Goal: Task Accomplishment & Management: Manage account settings

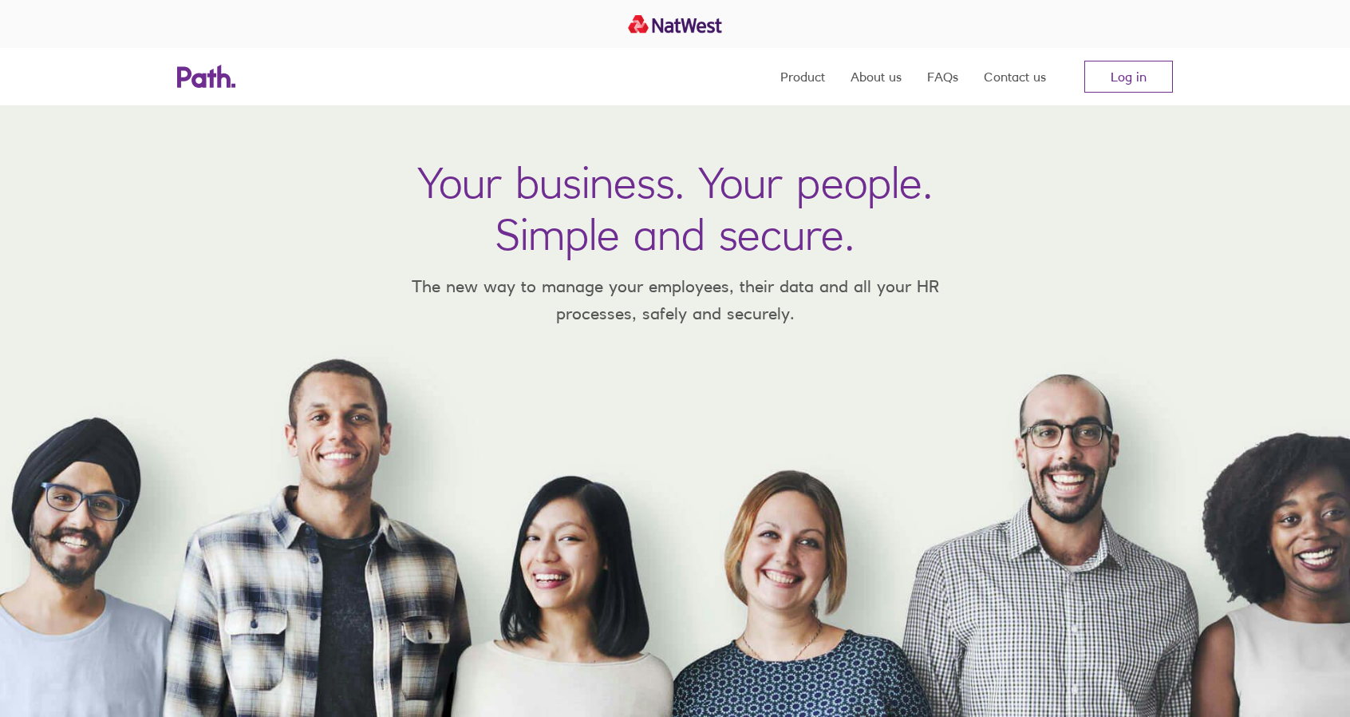
click at [1121, 77] on link "Log in" at bounding box center [1128, 77] width 89 height 32
click at [1146, 73] on link "Log in" at bounding box center [1128, 77] width 89 height 32
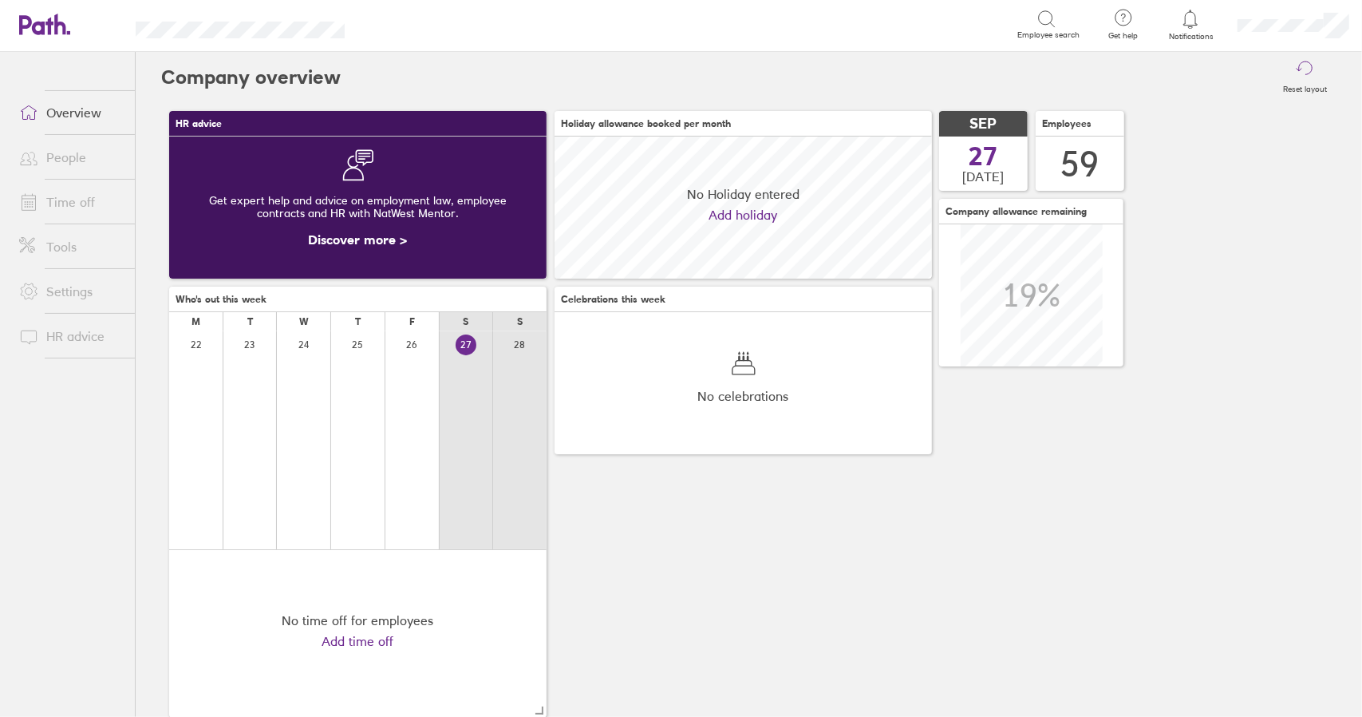
scroll to position [142, 377]
click at [79, 205] on link "Time off" at bounding box center [70, 202] width 128 height 32
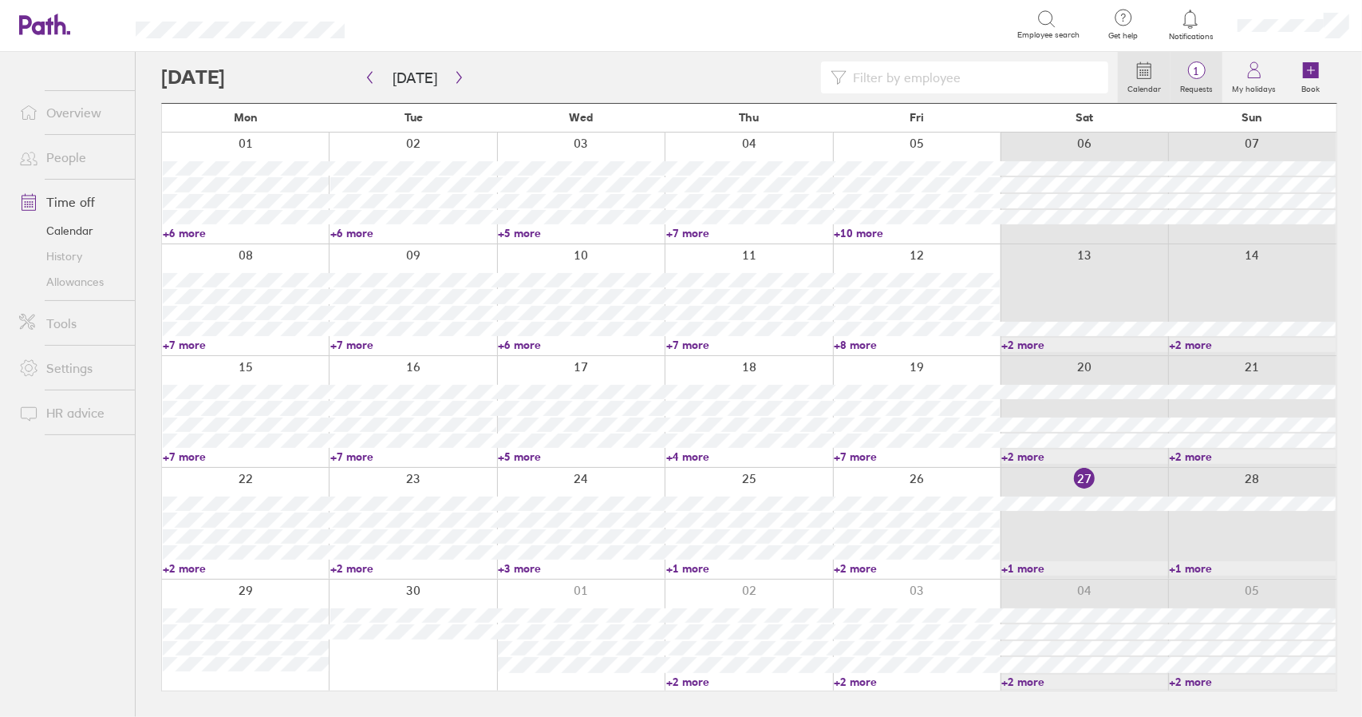
click at [1205, 81] on label "Requests" at bounding box center [1197, 87] width 52 height 14
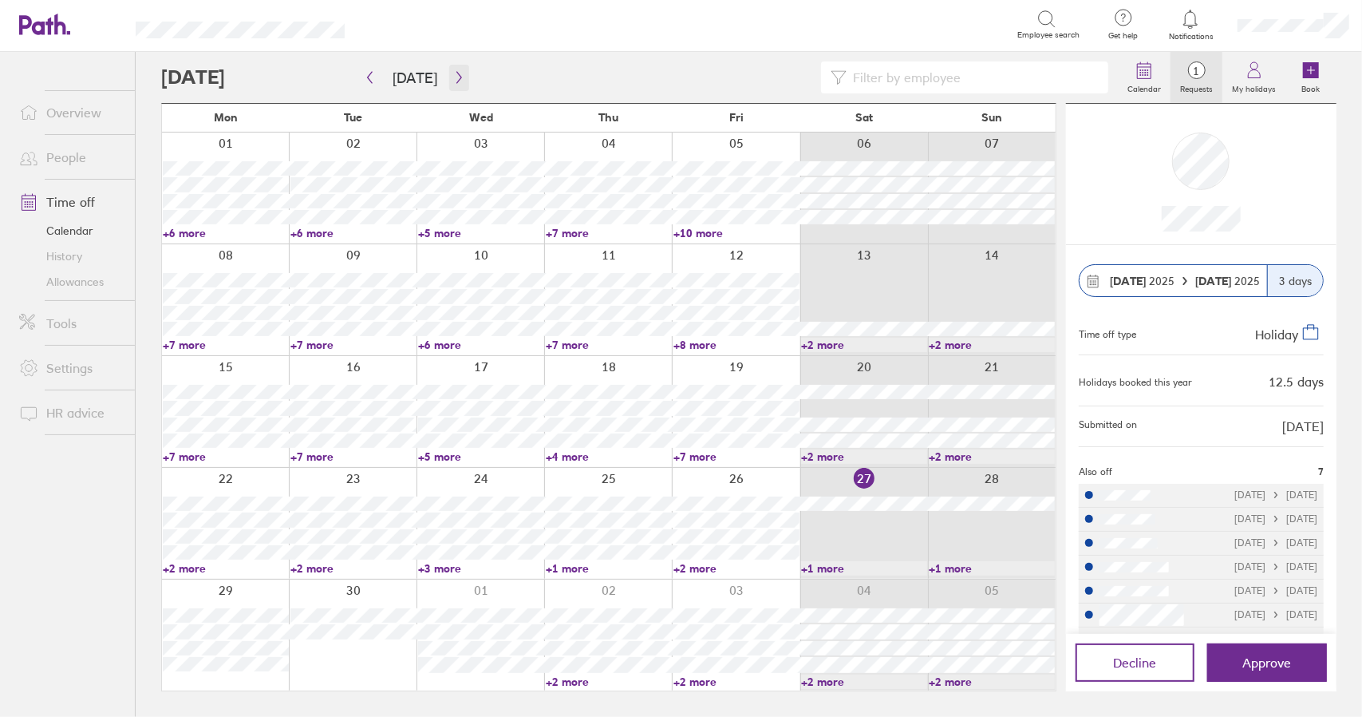
click at [453, 78] on icon "button" at bounding box center [459, 77] width 12 height 13
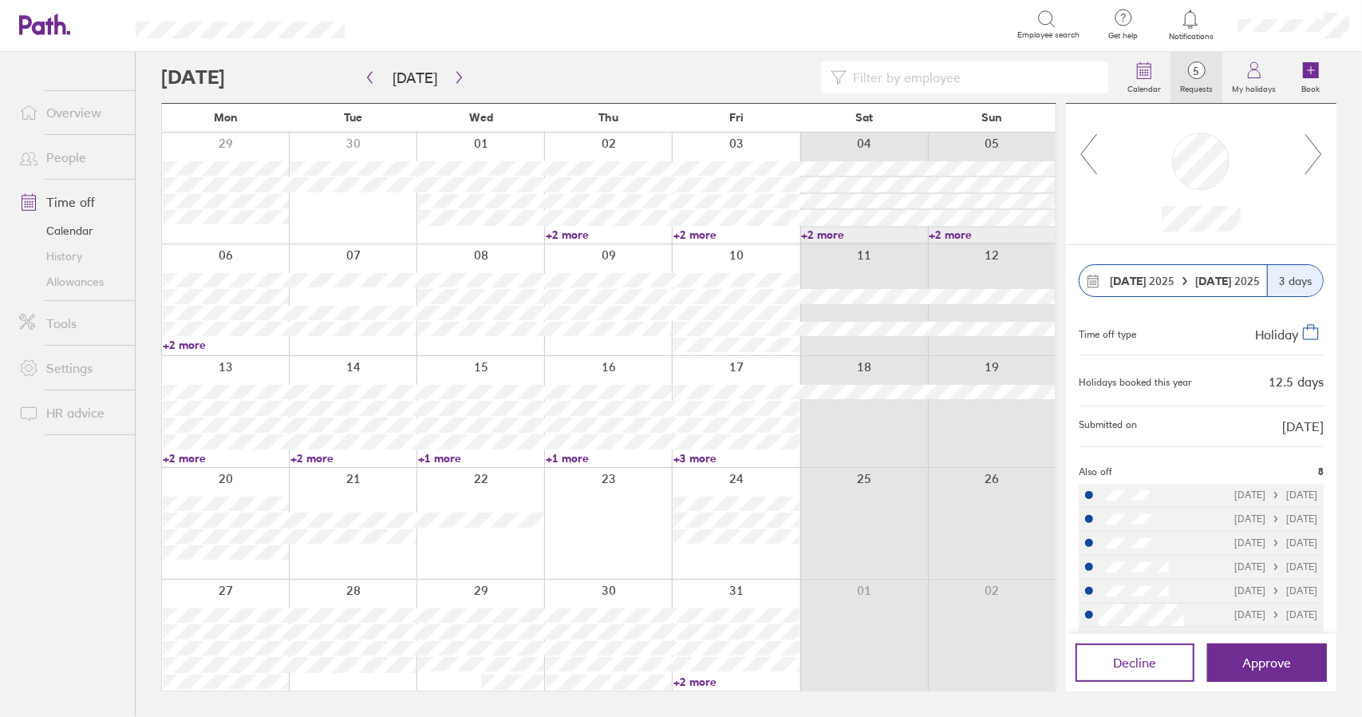
click at [1325, 156] on div at bounding box center [1201, 174] width 270 height 141
click at [1315, 152] on icon at bounding box center [1314, 153] width 20 height 43
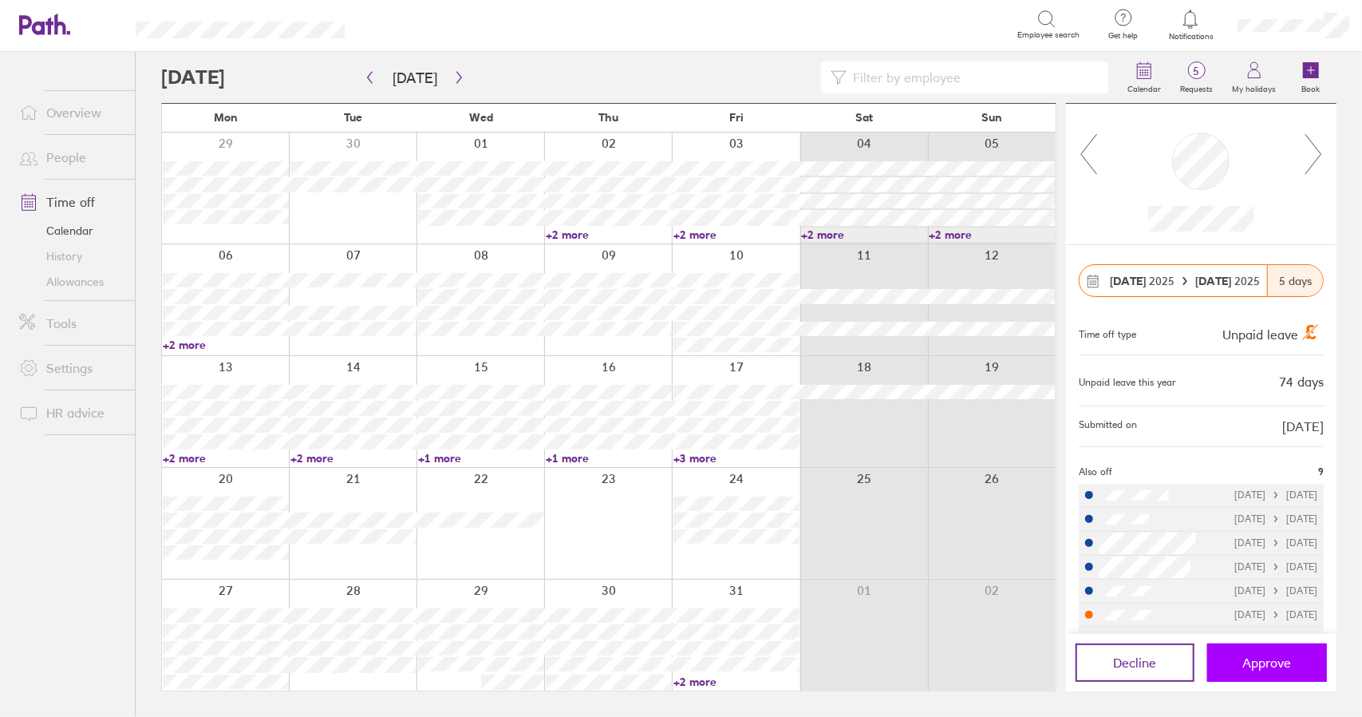
click at [1255, 662] on span "Approve" at bounding box center [1267, 662] width 49 height 14
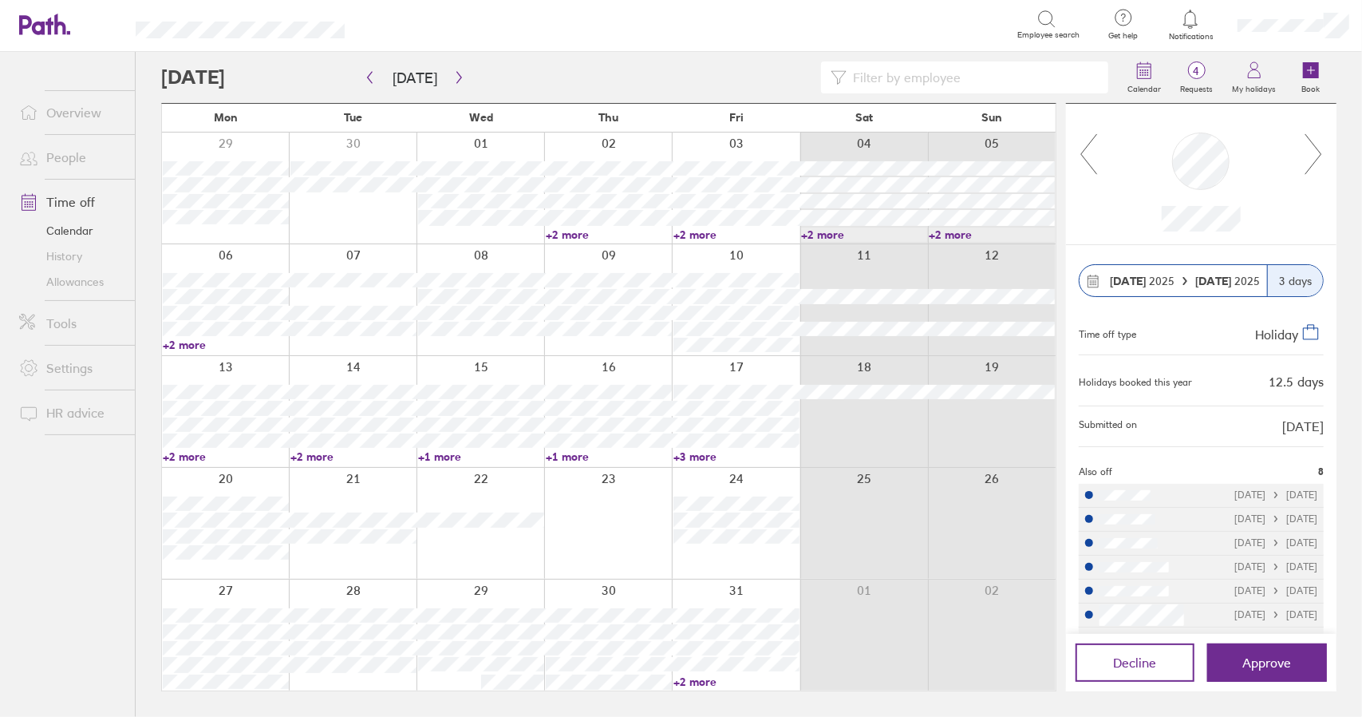
click at [79, 203] on link "Time off" at bounding box center [70, 202] width 128 height 32
